Goal: Task Accomplishment & Management: Complete application form

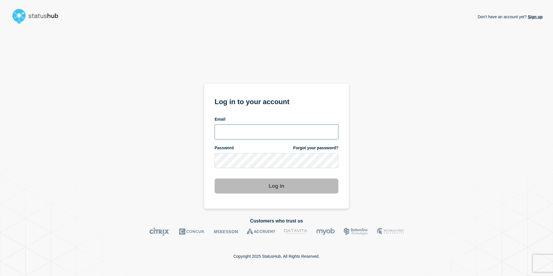
type input "[PERSON_NAME][EMAIL_ADDRESS][DOMAIN_NAME]"
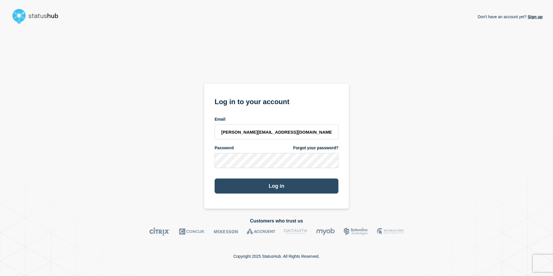
click at [270, 185] on button "Log in" at bounding box center [276, 185] width 124 height 15
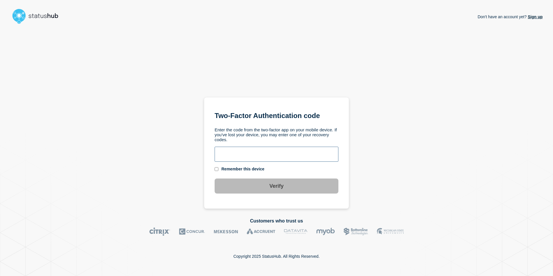
click at [246, 156] on input "text" at bounding box center [276, 154] width 124 height 15
click at [243, 167] on div "Remember this device" at bounding box center [242, 168] width 43 height 5
click at [246, 155] on input "text" at bounding box center [276, 154] width 124 height 15
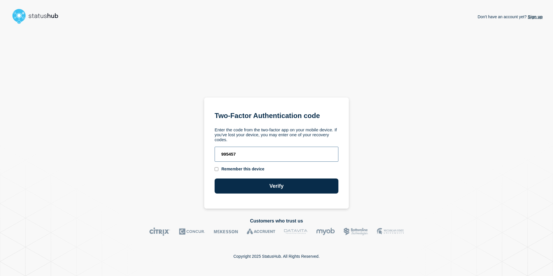
type input "995457"
click at [214, 178] on button "Verify" at bounding box center [276, 185] width 124 height 15
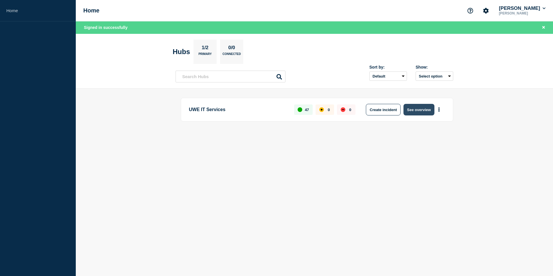
click at [412, 109] on button "See overview" at bounding box center [418, 110] width 31 height 12
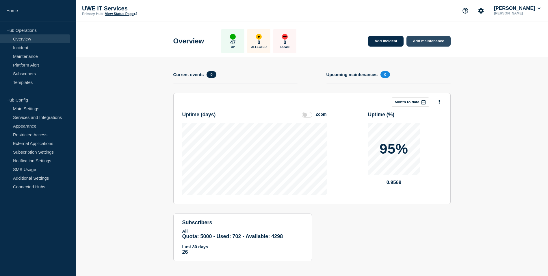
click at [432, 40] on link "Add maintenance" at bounding box center [429, 41] width 44 height 11
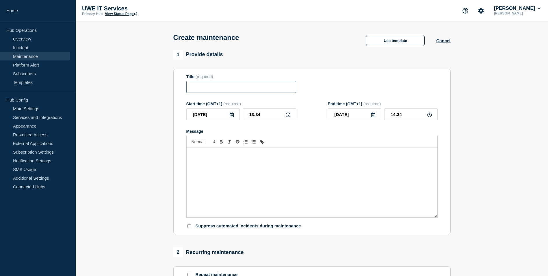
click at [214, 90] on input "Title" at bounding box center [241, 87] width 110 height 12
paste input "ARC Update on 15/10/25 from 08:00 to"
drag, startPoint x: 289, startPoint y: 90, endPoint x: 159, endPoint y: 91, distance: 130.1
click at [159, 91] on section "1 Provide details Title (required) ARC Update on 15/10/25 from 08:00 to 17:00 S…" at bounding box center [312, 250] width 473 height 401
paste input "3"
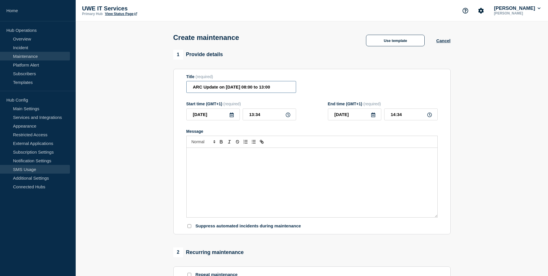
type input "ARC Update on 15/10/25 from 08:00 to 13:00"
click at [239, 168] on div "Message" at bounding box center [312, 182] width 251 height 69
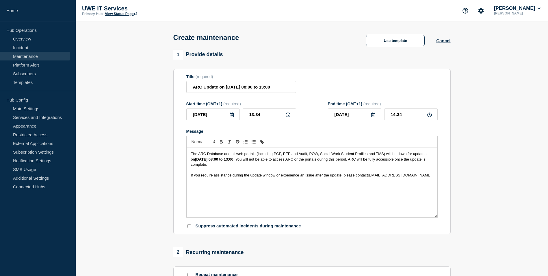
click at [248, 160] on span ". You will not be able to access ARC or the portals during this period. ARC wil…" at bounding box center [309, 162] width 236 height 10
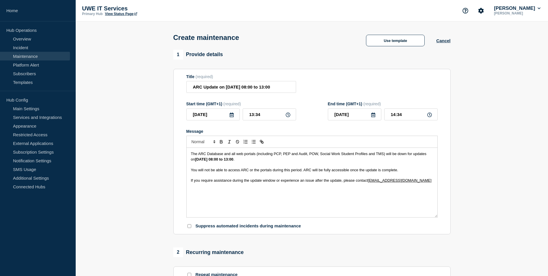
click at [230, 114] on icon at bounding box center [232, 114] width 5 height 5
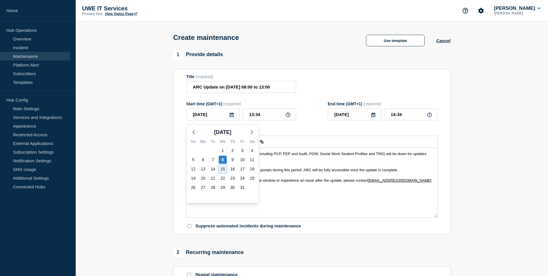
click at [225, 171] on div "15" at bounding box center [223, 169] width 8 height 8
type input "2025-10-15"
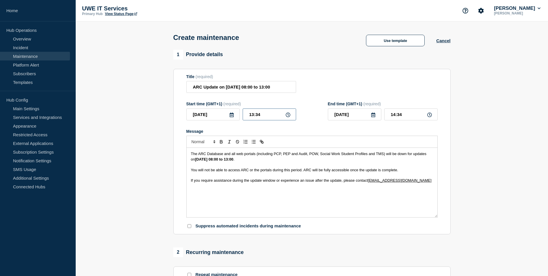
click at [259, 115] on input "13:34" at bounding box center [269, 114] width 53 height 12
drag, startPoint x: 268, startPoint y: 115, endPoint x: 236, endPoint y: 117, distance: 31.9
click at [237, 115] on div "2025-10-15 13:34" at bounding box center [241, 114] width 110 height 12
type input "08:00"
type input "09:00"
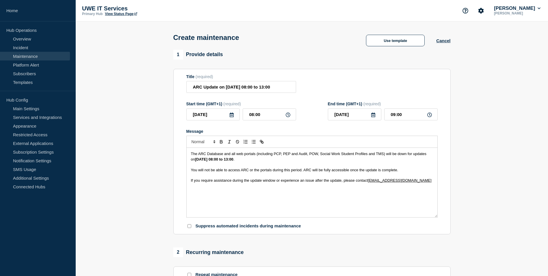
click at [373, 115] on icon at bounding box center [373, 114] width 4 height 5
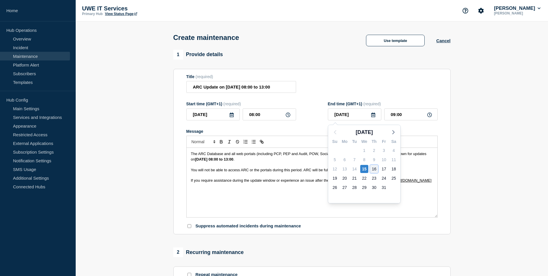
click at [374, 169] on div "16" at bounding box center [374, 169] width 8 height 8
type input "2025-10-16"
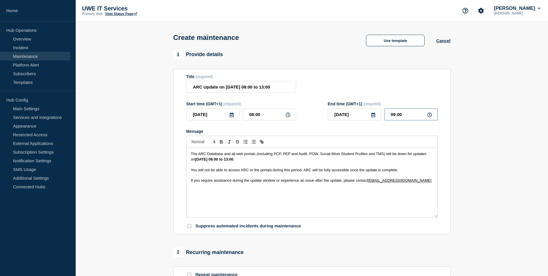
drag, startPoint x: 410, startPoint y: 115, endPoint x: 379, endPoint y: 115, distance: 31.2
click at [379, 115] on div "2025-10-16 09:00" at bounding box center [383, 114] width 110 height 12
type input "17:00"
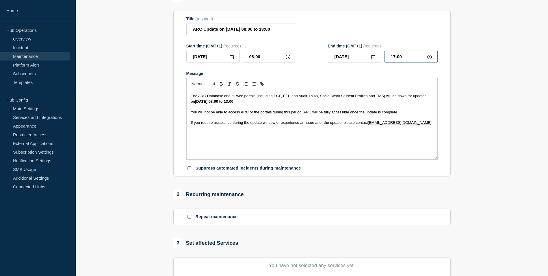
scroll to position [87, 0]
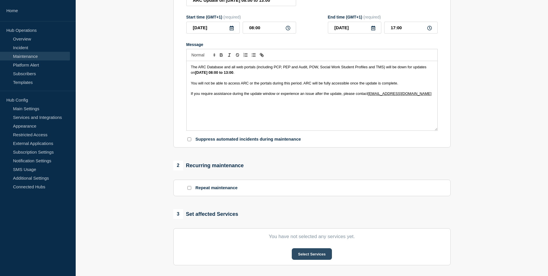
click at [312, 258] on button "Select Services" at bounding box center [312, 254] width 40 height 12
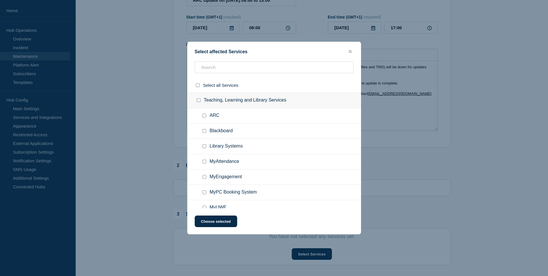
click at [205, 116] on input "ARC checkbox" at bounding box center [205, 116] width 4 height 4
checkbox input "true"
click at [225, 221] on button "Choose selected" at bounding box center [216, 221] width 42 height 12
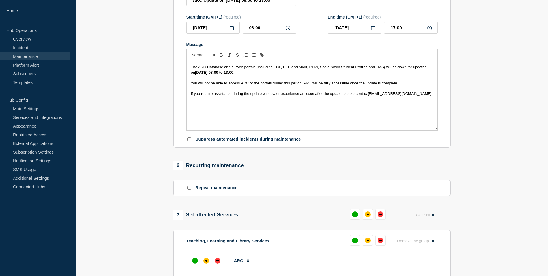
scroll to position [173, 0]
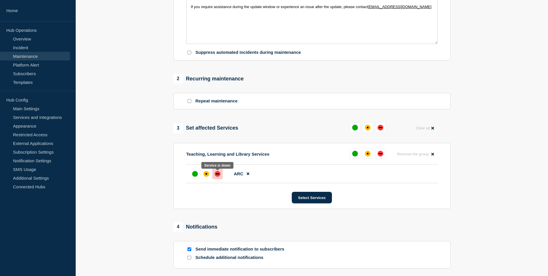
click at [215, 176] on div "down" at bounding box center [218, 174] width 6 height 6
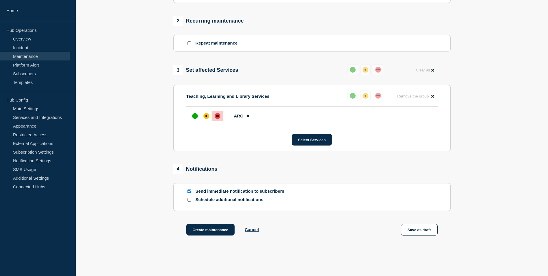
click at [190, 201] on input "Schedule additional notifications" at bounding box center [190, 200] width 4 height 4
checkbox input "true"
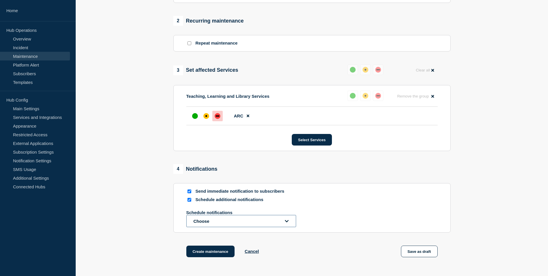
click at [285, 221] on icon "open dropdown" at bounding box center [287, 221] width 4 height 4
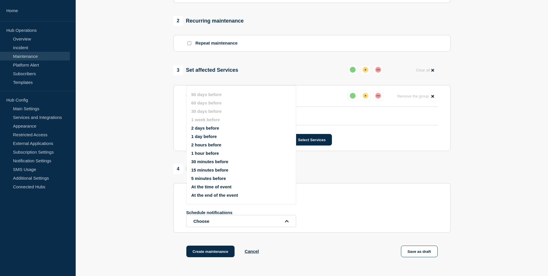
click at [214, 136] on button "1 day before" at bounding box center [203, 136] width 25 height 5
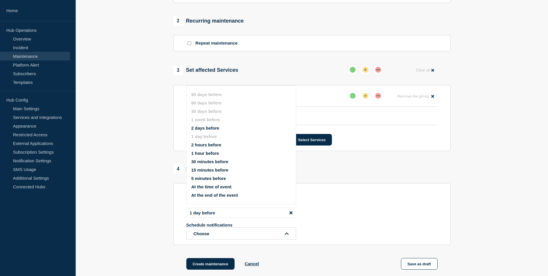
click at [317, 234] on div "Schedule notifications Choose" at bounding box center [311, 230] width 251 height 17
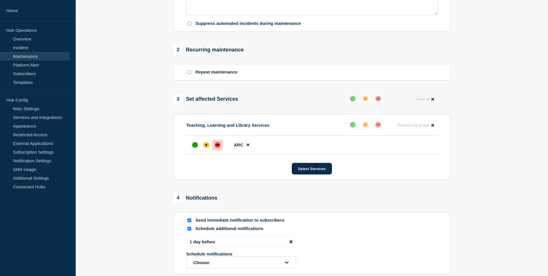
scroll to position [260, 0]
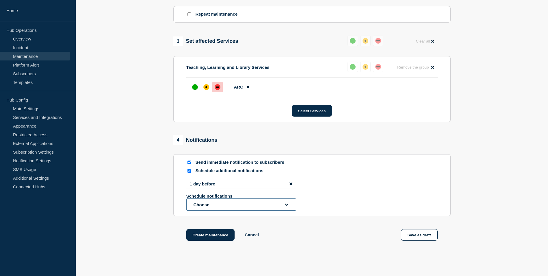
click at [288, 207] on icon "open dropdown" at bounding box center [287, 204] width 4 height 4
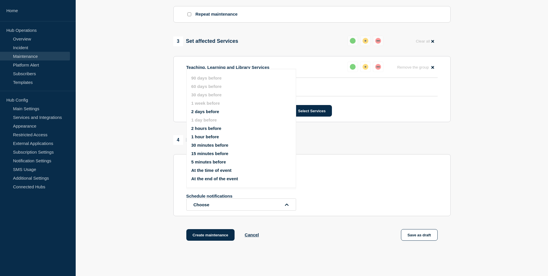
scroll to position [293, 0]
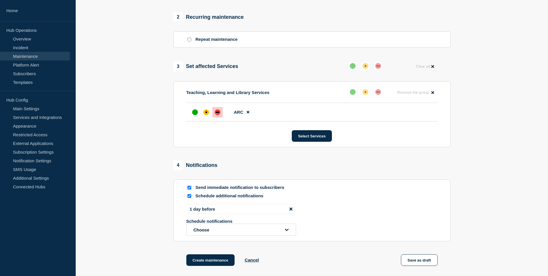
scroll to position [264, 0]
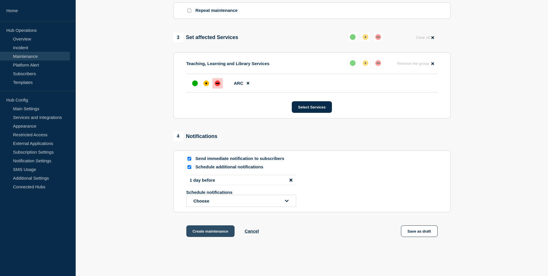
click at [217, 235] on button "Create maintenance" at bounding box center [210, 231] width 49 height 12
